Goal: Information Seeking & Learning: Learn about a topic

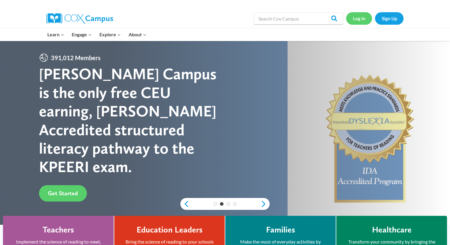
click at [363, 15] on link "Log In" at bounding box center [359, 18] width 26 height 12
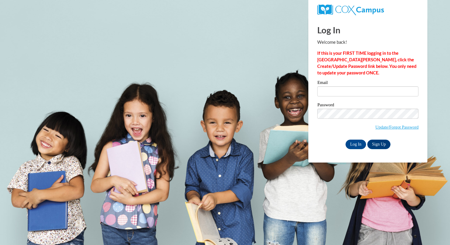
click at [320, 98] on div "Email" at bounding box center [367, 90] width 101 height 21
click at [325, 94] on input "Email" at bounding box center [367, 91] width 101 height 10
type input "asheldon@butler.edu"
click at [362, 147] on input "Log In" at bounding box center [356, 145] width 21 height 10
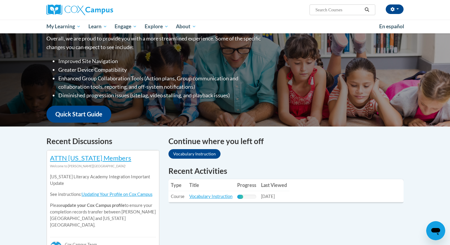
scroll to position [88, 0]
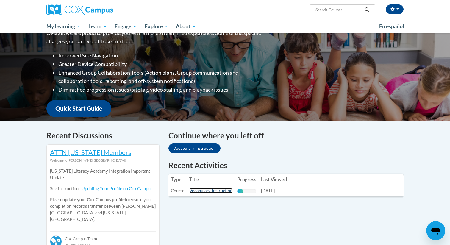
click at [217, 192] on link "Vocabulary Instruction" at bounding box center [210, 190] width 43 height 5
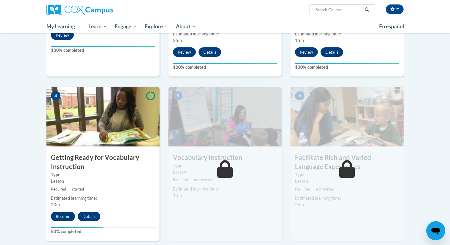
scroll to position [249, 0]
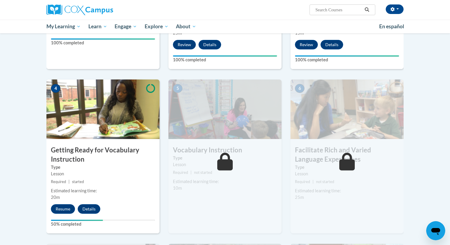
click at [62, 215] on div "4 Getting Ready for Vocabulary Instruction Type Lesson Required | started Estim…" at bounding box center [102, 156] width 113 height 154
click at [58, 207] on button "Resume" at bounding box center [63, 209] width 24 height 10
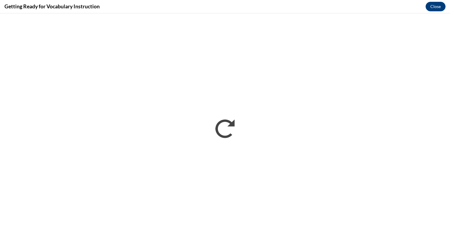
scroll to position [0, 0]
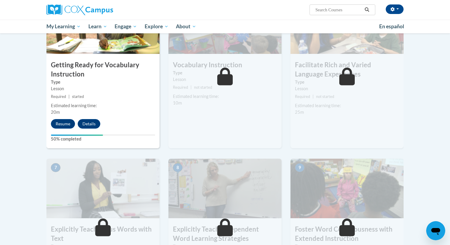
scroll to position [328, 0]
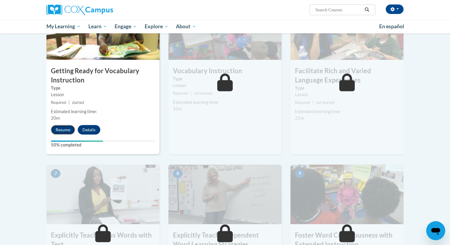
click at [62, 126] on button "Resume" at bounding box center [63, 130] width 24 height 10
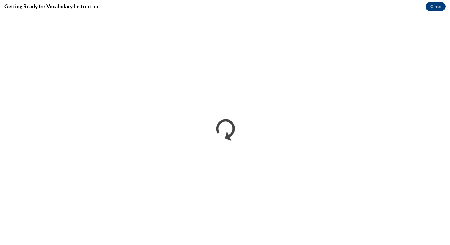
scroll to position [0, 0]
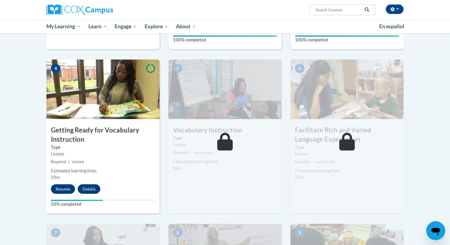
scroll to position [277, 0]
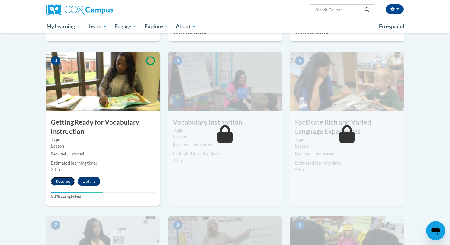
click at [70, 180] on button "Resume" at bounding box center [63, 182] width 24 height 10
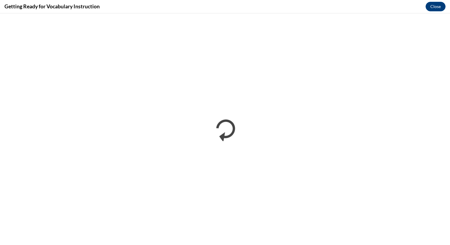
scroll to position [0, 0]
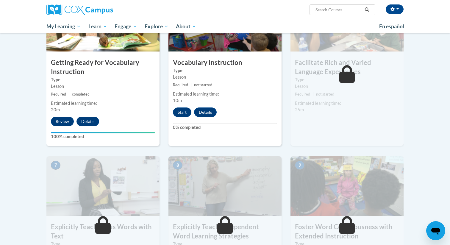
scroll to position [338, 0]
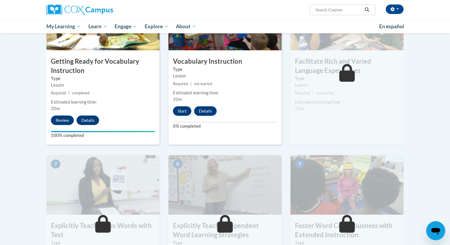
click at [183, 117] on div "5 Vocabulary Instruction Type Lesson Required | not started Estimated learning …" at bounding box center [224, 68] width 113 height 154
click at [183, 112] on button "Start" at bounding box center [182, 111] width 18 height 10
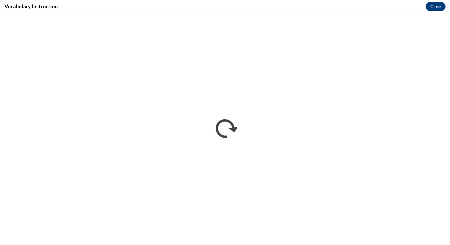
scroll to position [0, 0]
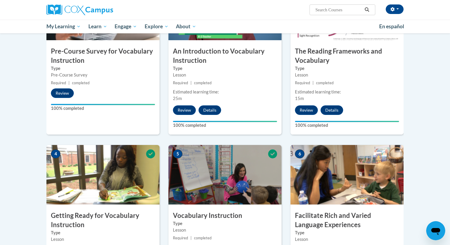
scroll to position [293, 0]
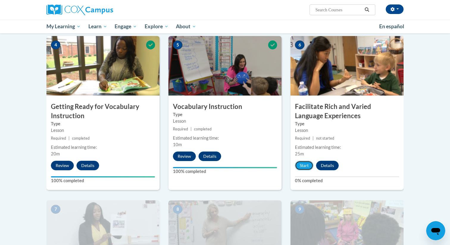
drag, startPoint x: 304, startPoint y: 167, endPoint x: 298, endPoint y: 174, distance: 9.3
click at [299, 174] on div "6 Facilitate Rich and Varied Language Experiences Type Lesson Required | not st…" at bounding box center [347, 113] width 113 height 154
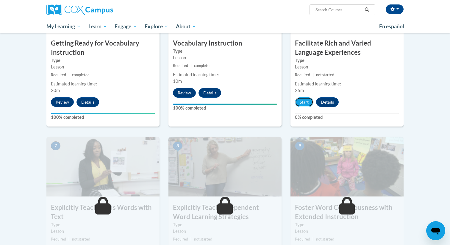
scroll to position [359, 0]
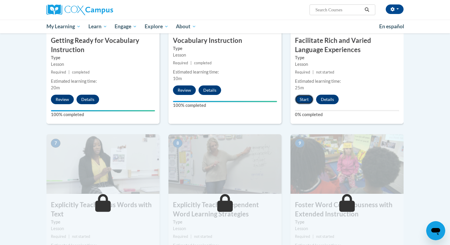
click at [306, 104] on button "Start" at bounding box center [304, 100] width 18 height 10
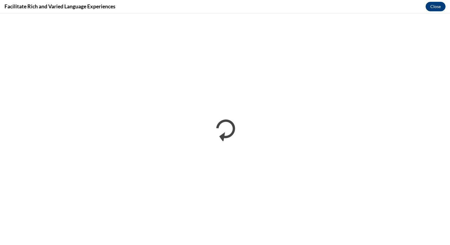
scroll to position [0, 0]
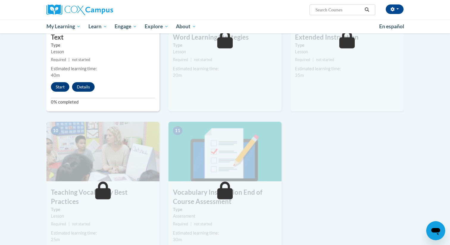
scroll to position [527, 0]
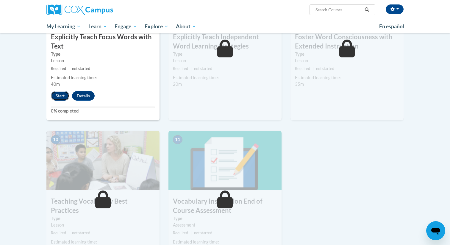
click at [57, 99] on button "Start" at bounding box center [60, 96] width 18 height 10
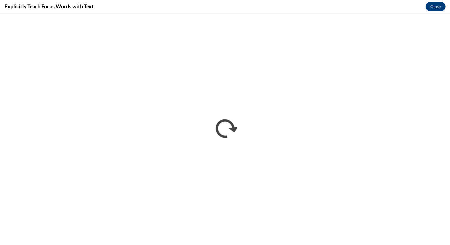
scroll to position [0, 0]
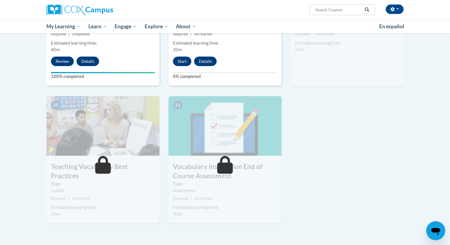
scroll to position [561, 0]
